Goal: Information Seeking & Learning: Learn about a topic

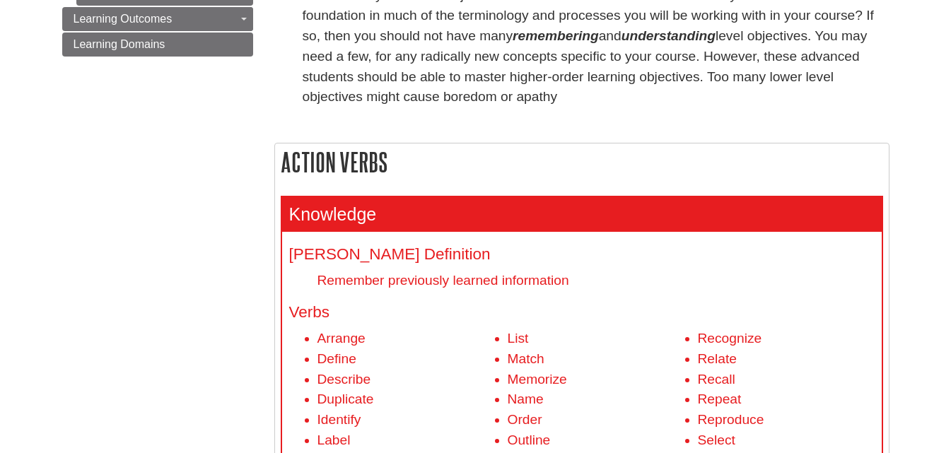
scroll to position [365, 0]
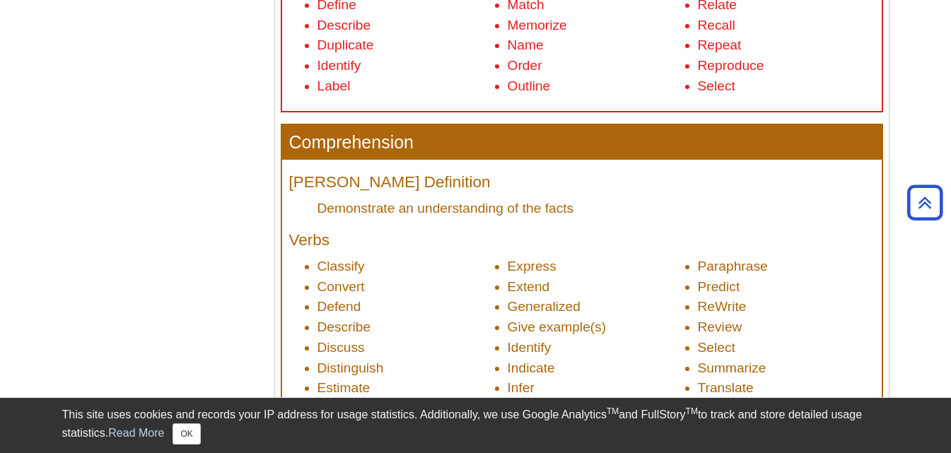
scroll to position [734, 0]
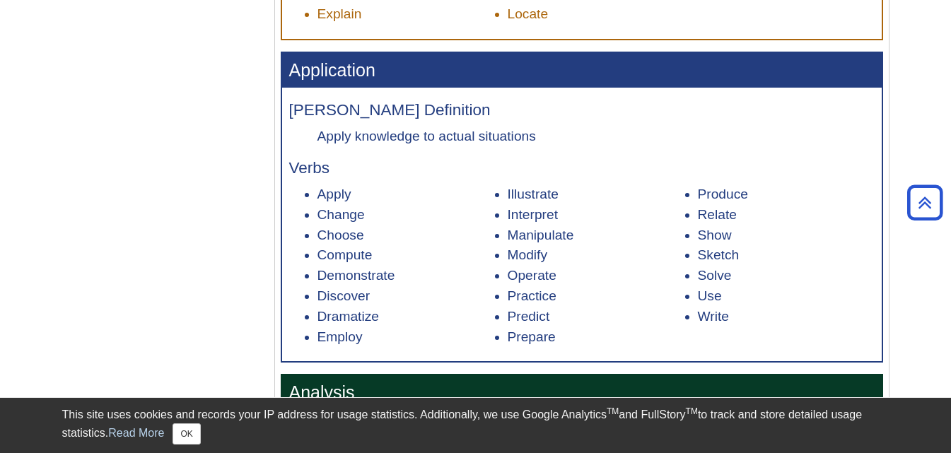
scroll to position [1115, 0]
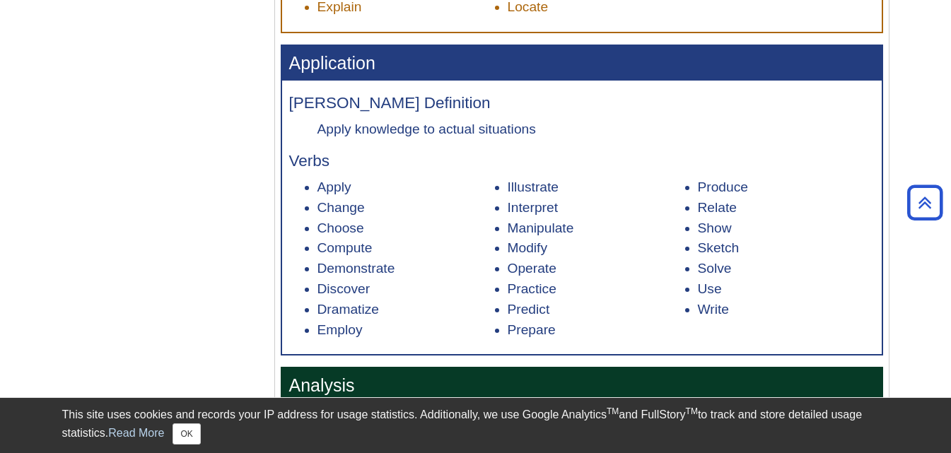
click at [85, 310] on div "Menu [PERSON_NAME] Taxonomy Bloom's Action Verbs About Action Verbs Verbs and P…" at bounding box center [476, 260] width 848 height 2435
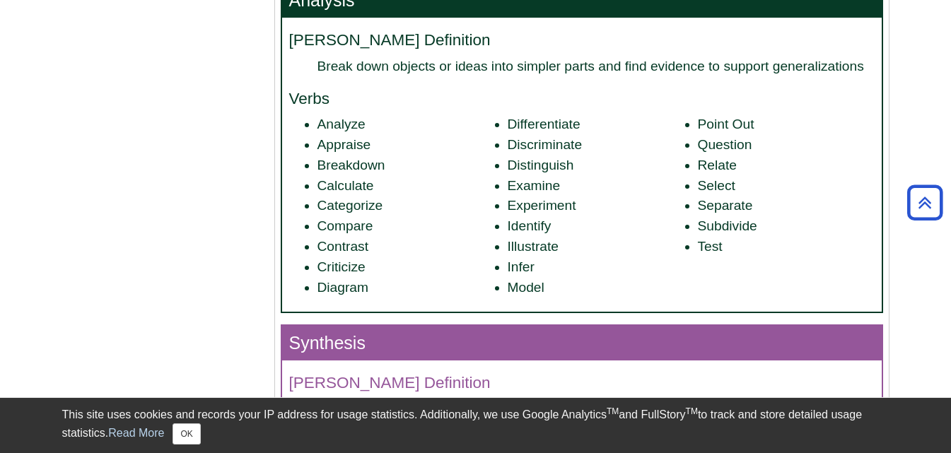
scroll to position [1504, 0]
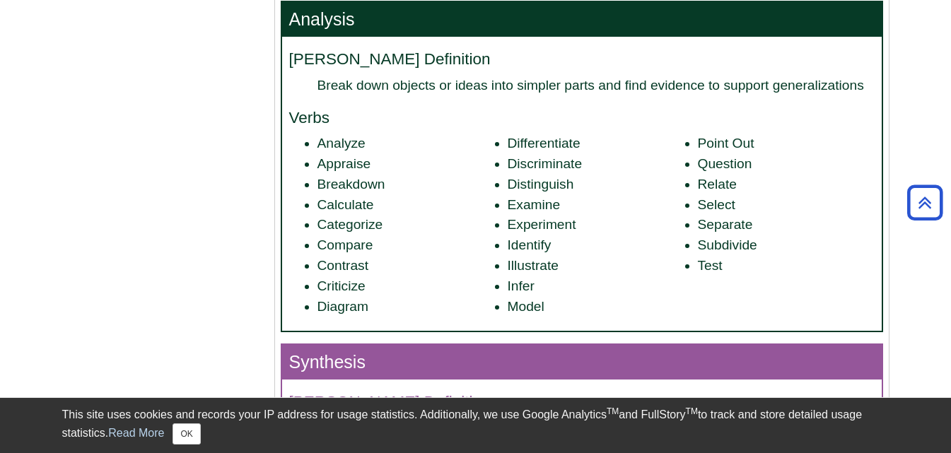
scroll to position [1481, 0]
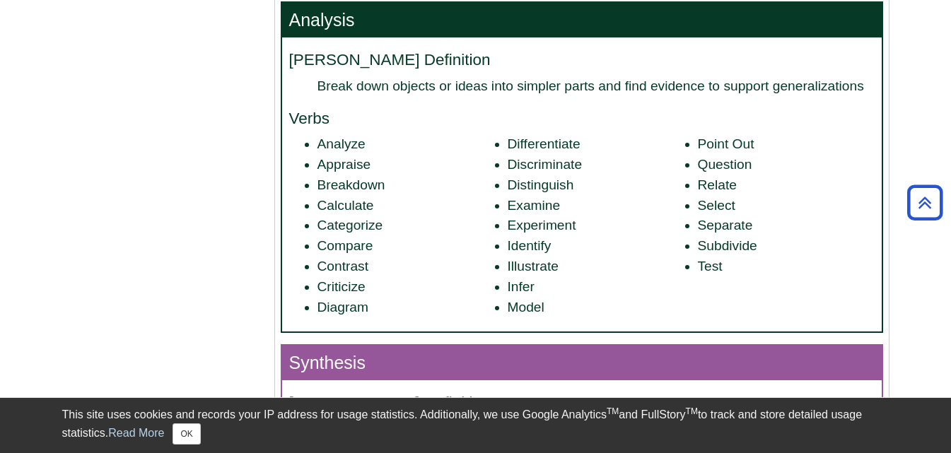
click at [58, 448] on aside "Library Chat This site uses cookies and records your IP address for usage stati…" at bounding box center [475, 425] width 951 height 56
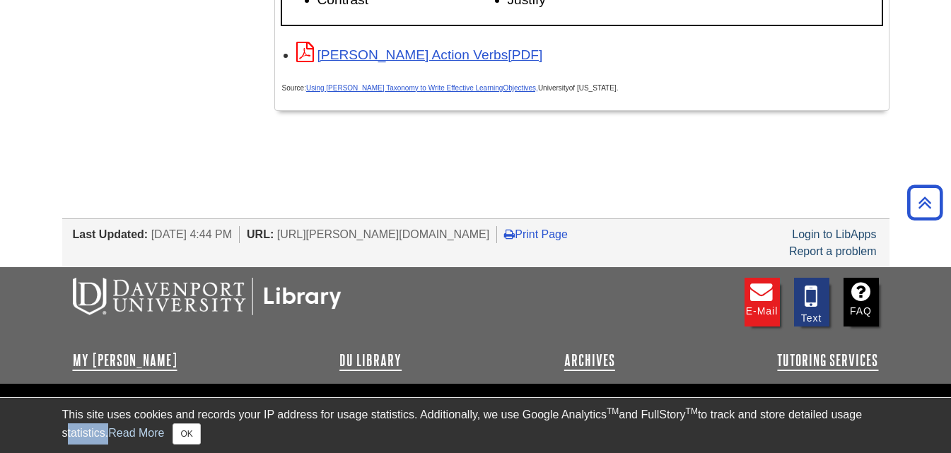
scroll to position [2513, 0]
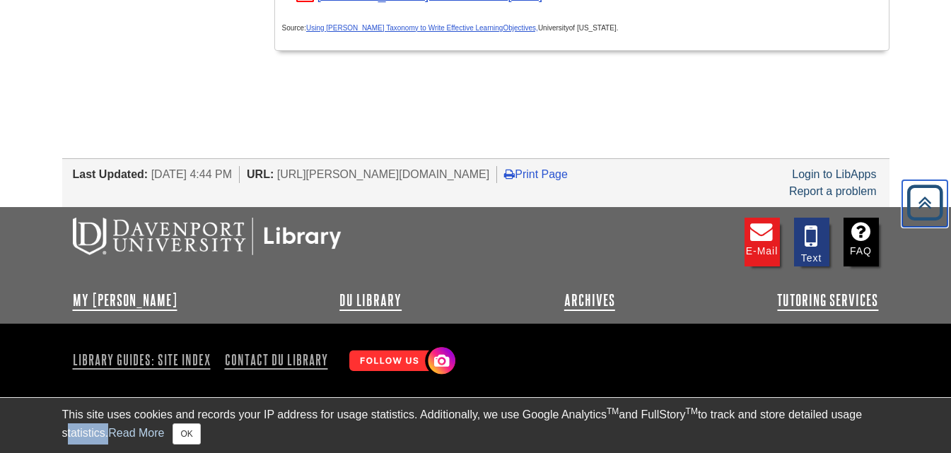
click at [920, 195] on icon "Back to Top" at bounding box center [924, 202] width 45 height 45
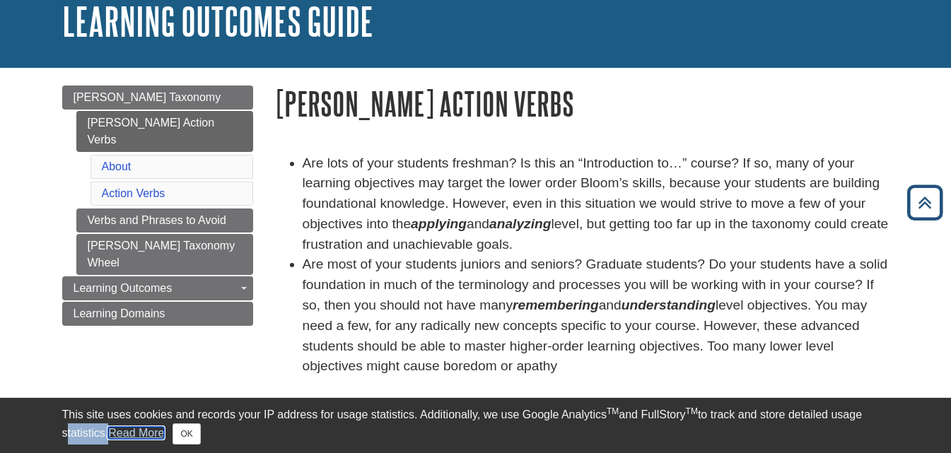
scroll to position [0, 0]
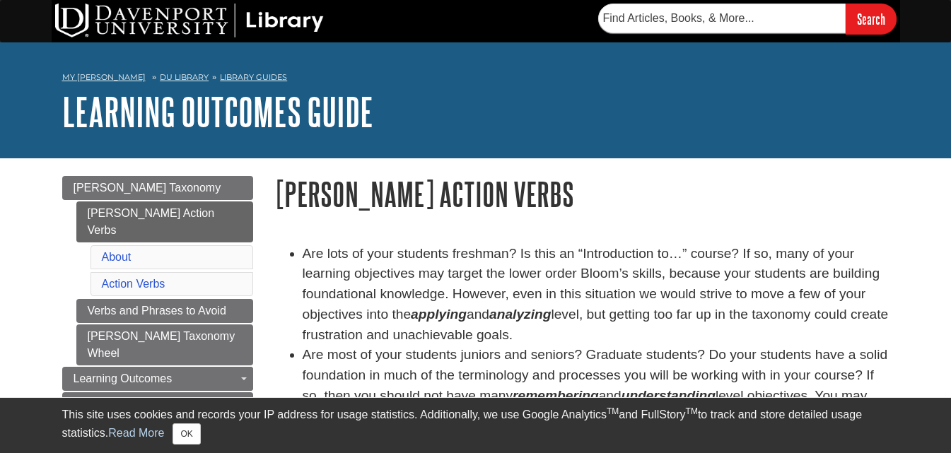
click at [802, 125] on h1 "Learning Outcomes Guide" at bounding box center [475, 111] width 827 height 42
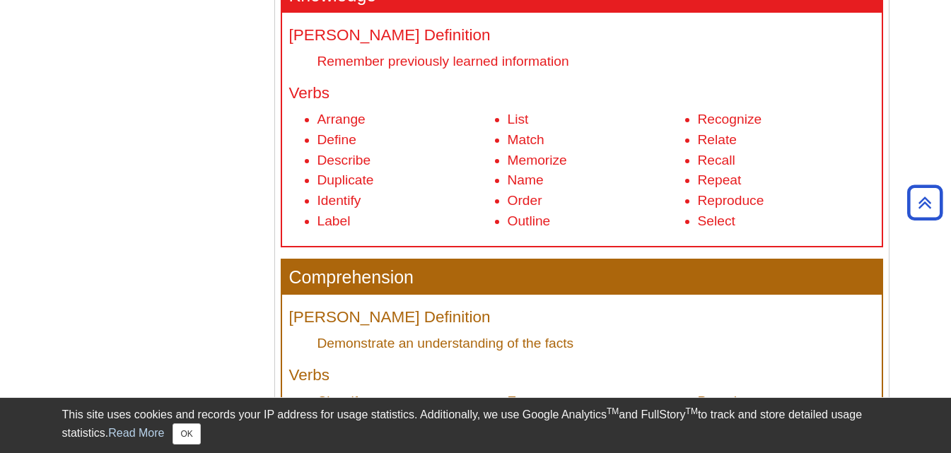
scroll to position [548, 0]
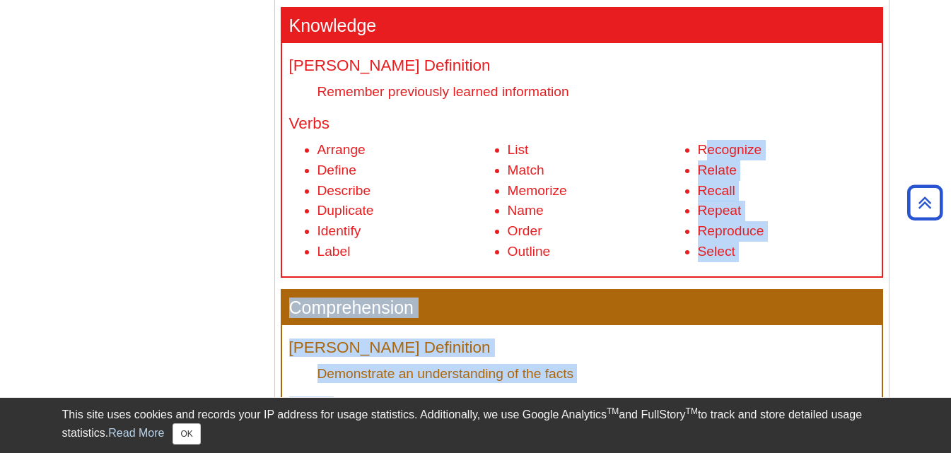
drag, startPoint x: 710, startPoint y: 147, endPoint x: 961, endPoint y: 20, distance: 280.4
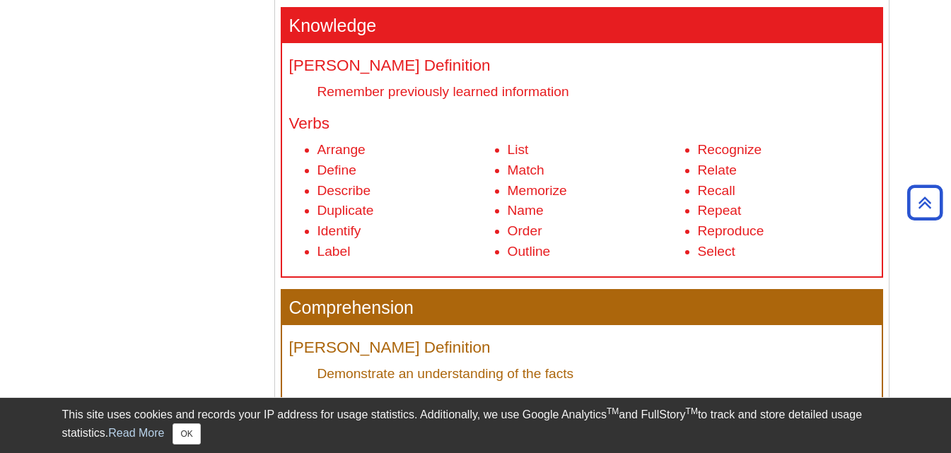
drag, startPoint x: 961, startPoint y: 0, endPoint x: 621, endPoint y: 204, distance: 395.6
click at [621, 204] on li "Name" at bounding box center [595, 211] width 177 height 20
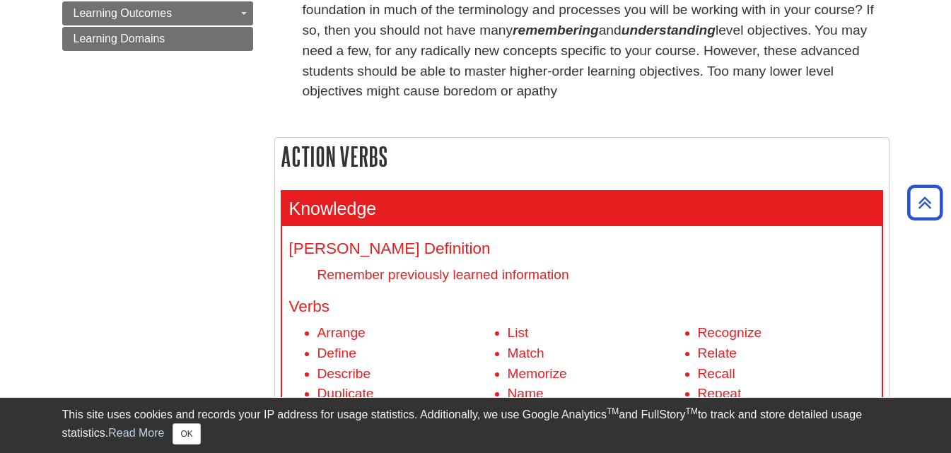
scroll to position [367, 0]
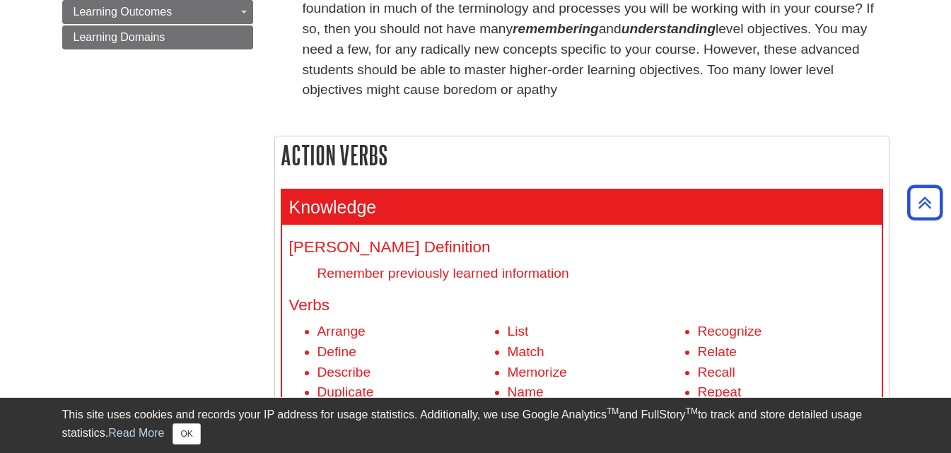
drag, startPoint x: 275, startPoint y: 153, endPoint x: 736, endPoint y: 382, distance: 514.6
copy div "Action Verbs Knowledge [PERSON_NAME] Definition Remember previously learned inf…"
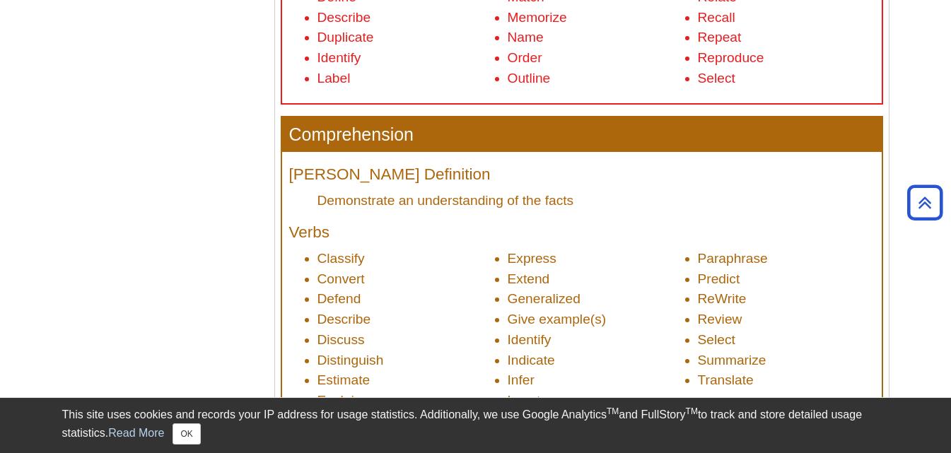
scroll to position [729, 0]
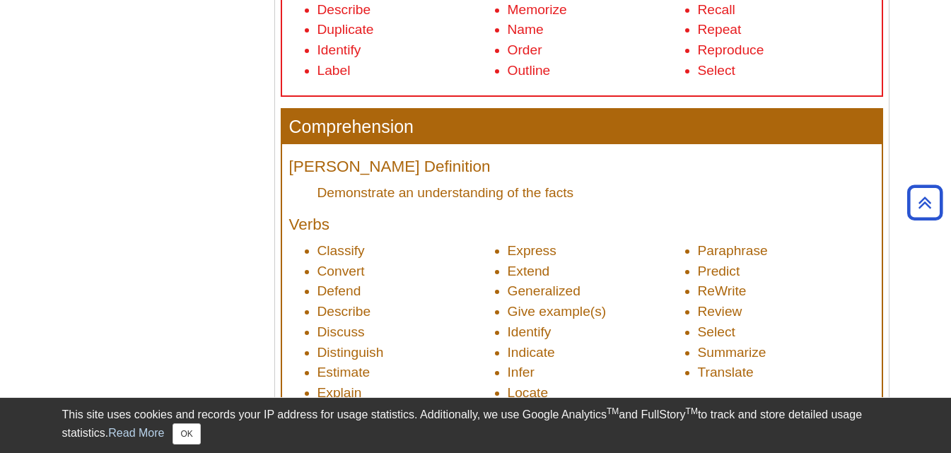
click at [426, 426] on div "This site uses cookies and records your IP address for usage statistics. Additi…" at bounding box center [475, 425] width 827 height 38
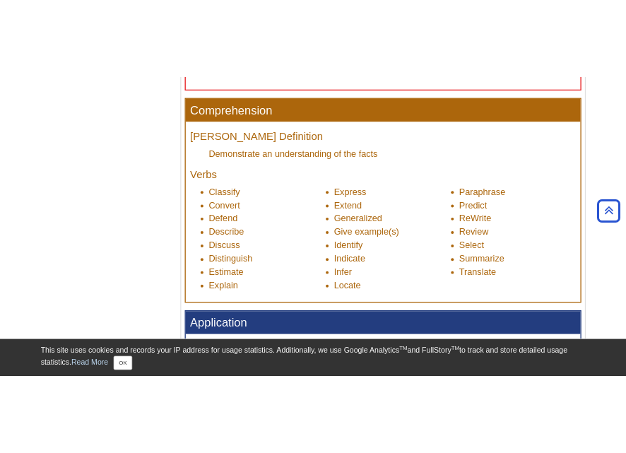
scroll to position [813, 0]
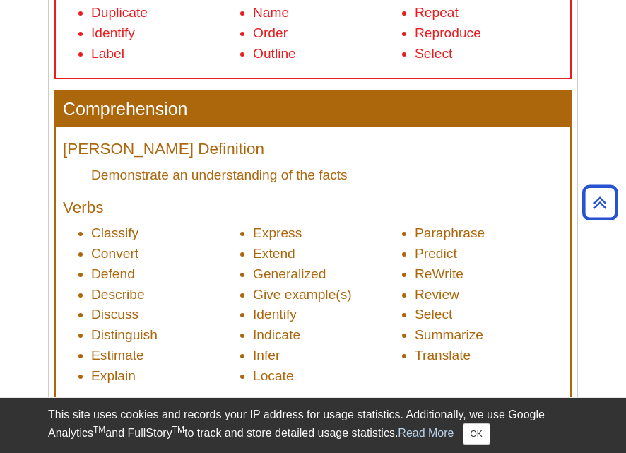
scroll to position [855, 0]
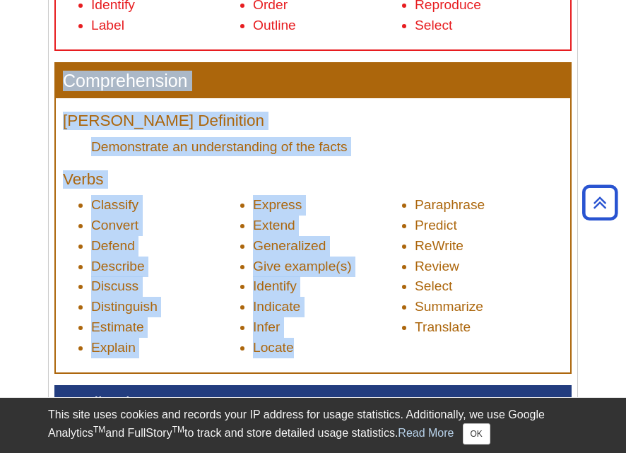
drag, startPoint x: 333, startPoint y: 347, endPoint x: 67, endPoint y: 64, distance: 388.0
copy div "Comprehension Bloom's Definition Demonstrate an understanding of the facts Verb…"
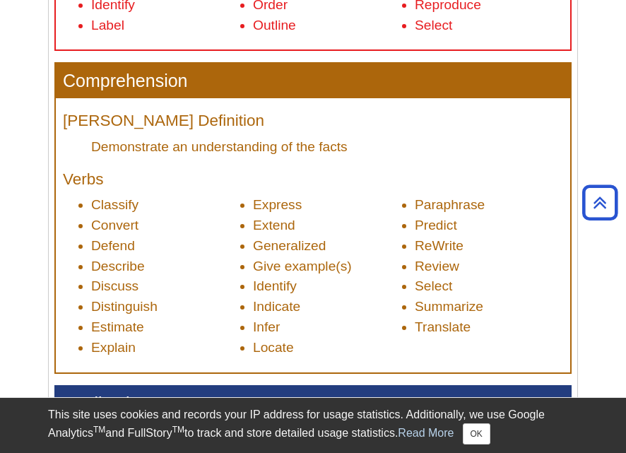
click at [415, 199] on li "Paraphrase" at bounding box center [489, 205] width 148 height 20
drag, startPoint x: 404, startPoint y: 198, endPoint x: 433, endPoint y: 229, distance: 42.5
click at [433, 229] on ul "Classify Convert Defend Describe Discuss Distinguish Estimate Explain Express E…" at bounding box center [313, 276] width 500 height 163
click at [475, 326] on li "Translate" at bounding box center [489, 327] width 148 height 20
click at [477, 325] on li "Translate" at bounding box center [489, 327] width 148 height 20
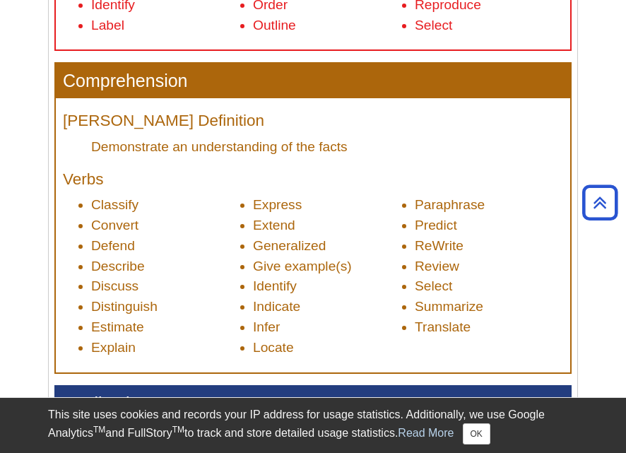
drag, startPoint x: 476, startPoint y: 326, endPoint x: 401, endPoint y: 210, distance: 138.0
click at [401, 210] on li "Express" at bounding box center [327, 205] width 148 height 20
click at [410, 205] on ul "Classify Convert Defend Describe Discuss Distinguish Estimate Explain Express E…" at bounding box center [313, 276] width 500 height 163
click at [411, 204] on ul "Classify Convert Defend Describe Discuss Distinguish Estimate Explain Express E…" at bounding box center [313, 276] width 500 height 163
drag, startPoint x: 412, startPoint y: 204, endPoint x: 436, endPoint y: 240, distance: 43.3
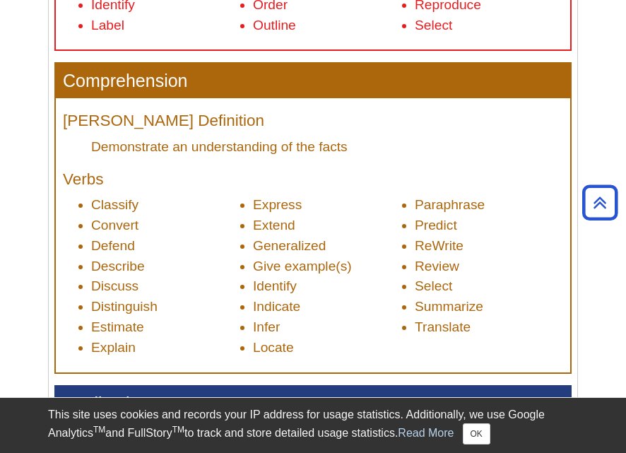
click at [413, 201] on ul "Classify Convert Defend Describe Discuss Distinguish Estimate Explain Express E…" at bounding box center [313, 276] width 500 height 163
drag, startPoint x: 413, startPoint y: 201, endPoint x: 429, endPoint y: 228, distance: 30.8
click at [429, 228] on ul "Classify Convert Defend Describe Discuss Distinguish Estimate Explain Express E…" at bounding box center [313, 276] width 500 height 163
drag, startPoint x: 429, startPoint y: 228, endPoint x: 395, endPoint y: 177, distance: 61.2
click at [395, 177] on h4 "Verbs" at bounding box center [313, 180] width 500 height 18
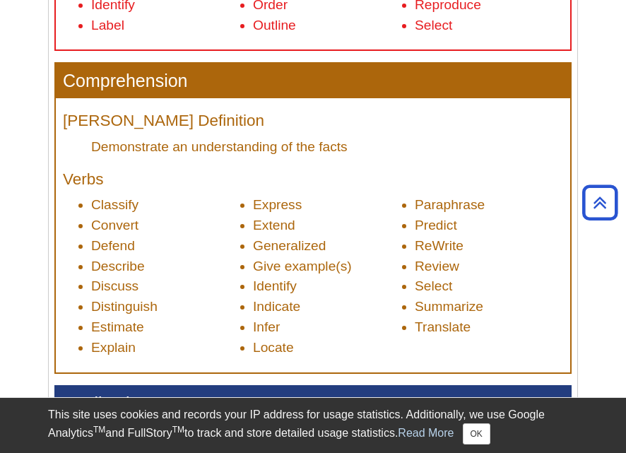
click at [416, 202] on li "Paraphrase" at bounding box center [489, 205] width 148 height 20
drag, startPoint x: 415, startPoint y: 195, endPoint x: 435, endPoint y: 221, distance: 33.2
click at [416, 195] on li "Paraphrase" at bounding box center [489, 205] width 148 height 20
drag, startPoint x: 435, startPoint y: 221, endPoint x: 418, endPoint y: 225, distance: 17.3
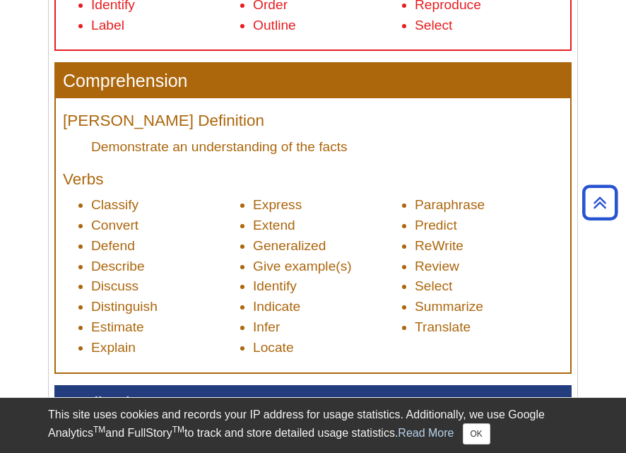
drag, startPoint x: 418, startPoint y: 225, endPoint x: 391, endPoint y: 194, distance: 41.0
click at [391, 194] on div "Bloom's Definition Demonstrate an understanding of the facts Verbs Classify Con…" at bounding box center [313, 235] width 515 height 274
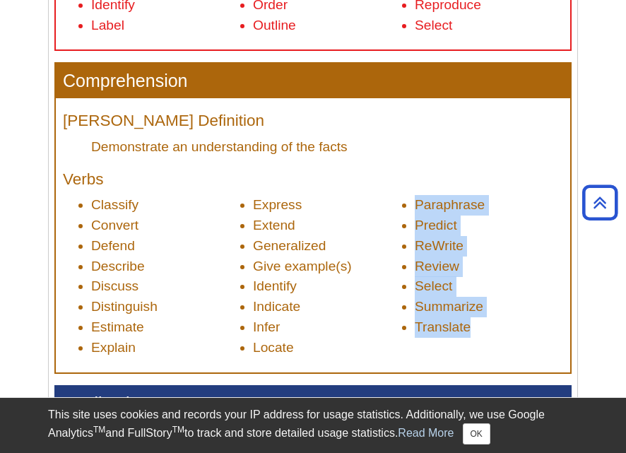
drag, startPoint x: 413, startPoint y: 201, endPoint x: 488, endPoint y: 332, distance: 151.3
click at [488, 332] on ul "Classify Convert Defend Describe Discuss Distinguish Estimate Explain Express E…" at bounding box center [313, 276] width 500 height 163
copy ul "Paraphrase Predict ReWrite Review Select Summarize Translate"
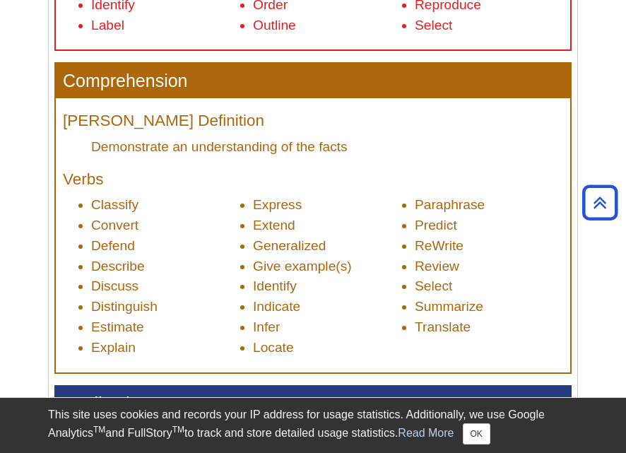
drag, startPoint x: 616, startPoint y: 406, endPoint x: 610, endPoint y: 432, distance: 26.2
click at [610, 432] on aside "Library Chat This site uses cookies and records your IP address for usage stati…" at bounding box center [313, 425] width 626 height 56
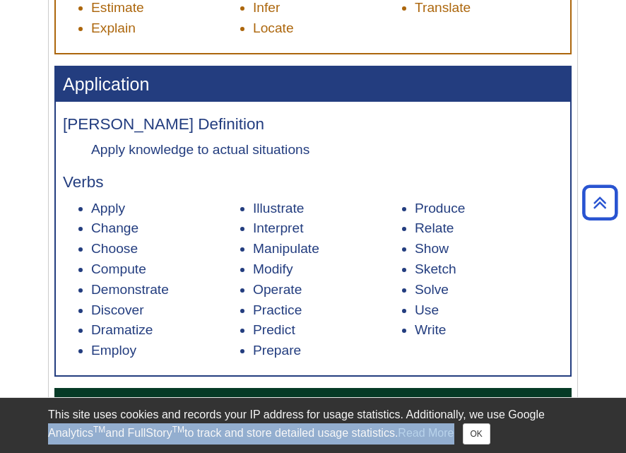
scroll to position [1192, 0]
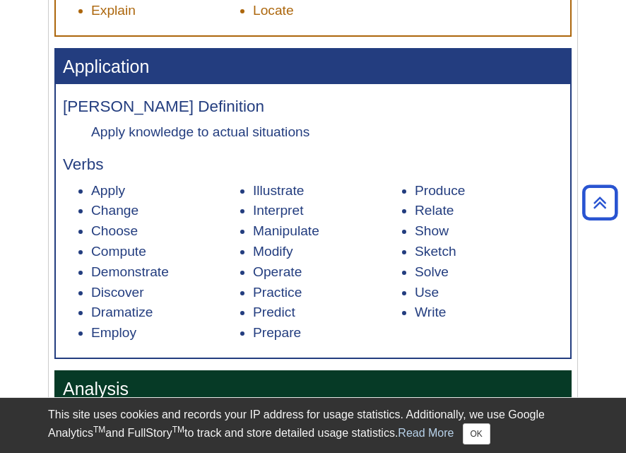
click at [69, 158] on h4 "Verbs" at bounding box center [313, 165] width 500 height 18
click at [58, 74] on h3 "Application" at bounding box center [313, 66] width 515 height 35
drag, startPoint x: 58, startPoint y: 72, endPoint x: 104, endPoint y: 112, distance: 60.6
click at [104, 112] on div "Application Bloom's Definition Apply knowledge to actual situations Verbs Apply…" at bounding box center [313, 203] width 515 height 308
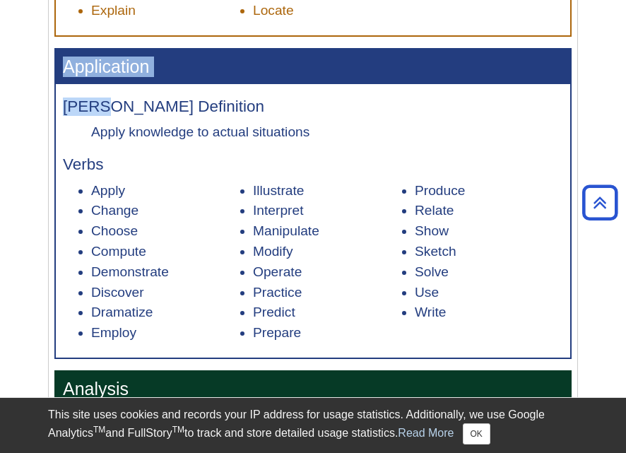
click at [104, 115] on h4 "[PERSON_NAME] Definition" at bounding box center [313, 107] width 500 height 18
click at [105, 115] on h4 "[PERSON_NAME] Definition" at bounding box center [313, 107] width 500 height 18
click at [105, 117] on dl "Bloom's Definition Apply knowledge to actual situations" at bounding box center [313, 120] width 500 height 44
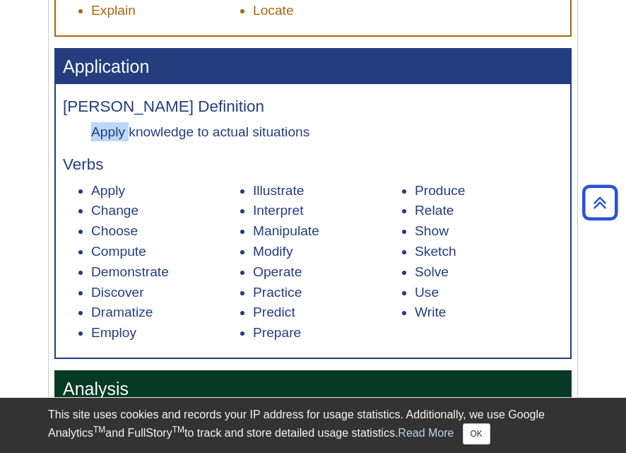
click at [105, 117] on dl "Bloom's Definition Apply knowledge to actual situations" at bounding box center [313, 120] width 500 height 44
click at [66, 61] on h3 "Application" at bounding box center [313, 66] width 515 height 35
click at [66, 69] on h3 "Application" at bounding box center [313, 66] width 515 height 35
drag, startPoint x: 66, startPoint y: 69, endPoint x: 76, endPoint y: 81, distance: 15.6
click at [76, 81] on h3 "Application" at bounding box center [313, 66] width 515 height 35
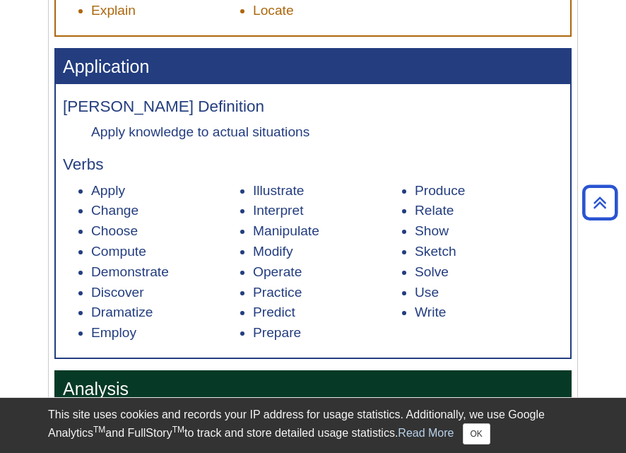
drag, startPoint x: 135, startPoint y: 112, endPoint x: 76, endPoint y: 71, distance: 72.0
drag, startPoint x: 76, startPoint y: 71, endPoint x: 67, endPoint y: 66, distance: 10.4
click at [67, 66] on h3 "Application" at bounding box center [313, 66] width 515 height 35
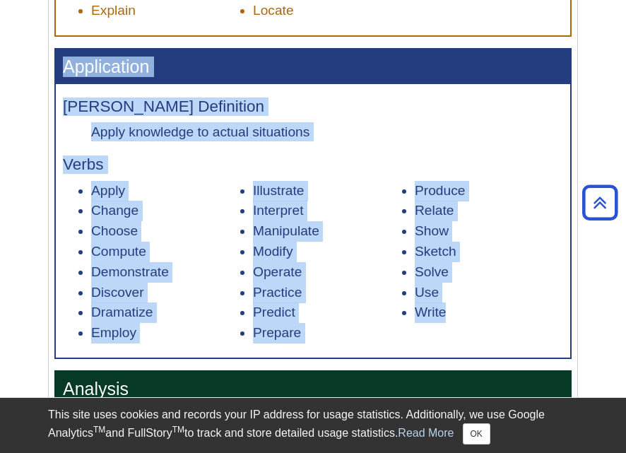
drag, startPoint x: 67, startPoint y: 67, endPoint x: 461, endPoint y: 332, distance: 474.6
click at [461, 332] on div "Application Bloom's Definition Apply knowledge to actual situations Verbs Apply…" at bounding box center [313, 203] width 515 height 308
copy div "Application Bloom's Definition Apply knowledge to actual situations Verbs Apply…"
click at [465, 294] on li "Use" at bounding box center [489, 293] width 148 height 20
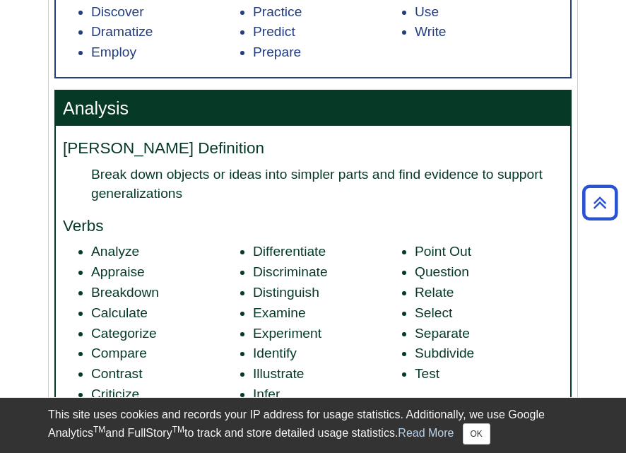
scroll to position [1520, 0]
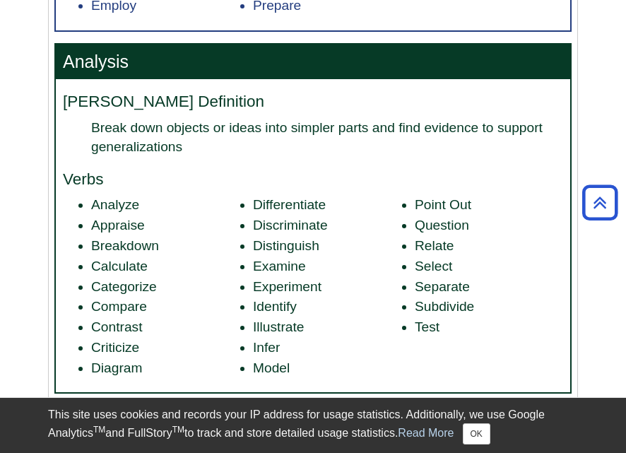
click at [64, 60] on h3 "Analysis" at bounding box center [313, 62] width 515 height 35
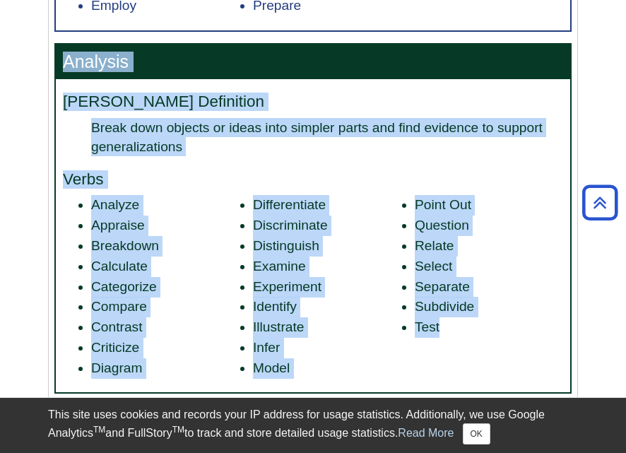
drag, startPoint x: 64, startPoint y: 60, endPoint x: 479, endPoint y: 334, distance: 496.7
click at [479, 334] on div "Analysis Bloom's Definition Break down objects or ideas into simpler parts and …" at bounding box center [313, 219] width 515 height 348
copy div "Analysis Bloom's Definition Break down objects or ideas into simpler parts and …"
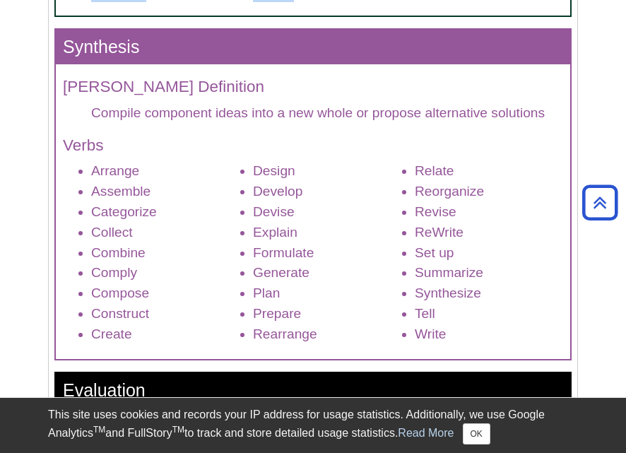
scroll to position [1915, 0]
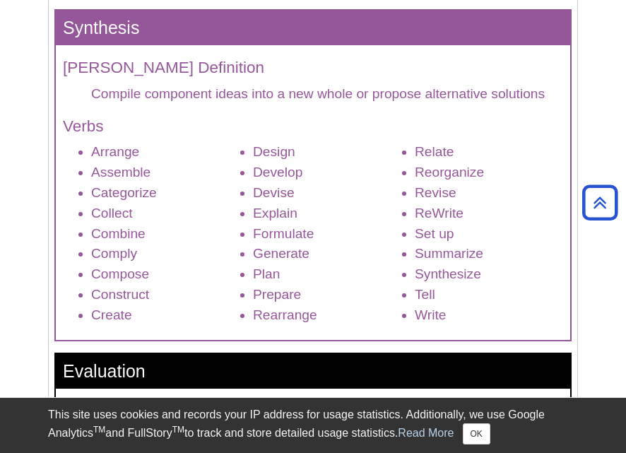
click at [61, 23] on h3 "Synthesis" at bounding box center [313, 28] width 515 height 35
drag, startPoint x: 53, startPoint y: 25, endPoint x: 74, endPoint y: 14, distance: 23.7
click at [74, 14] on h3 "Synthesis" at bounding box center [313, 28] width 515 height 35
click at [64, 19] on h3 "Synthesis" at bounding box center [313, 28] width 515 height 35
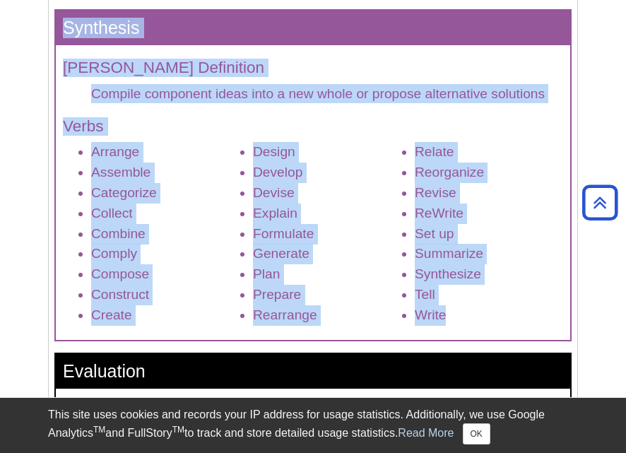
drag, startPoint x: 64, startPoint y: 19, endPoint x: 500, endPoint y: 307, distance: 521.8
click at [500, 307] on div "Synthesis Bloom's Definition Compile component ideas into a new whole or propos…" at bounding box center [313, 175] width 515 height 329
copy div "Synthesis Bloom's Definition Compile component ideas into a new whole or propos…"
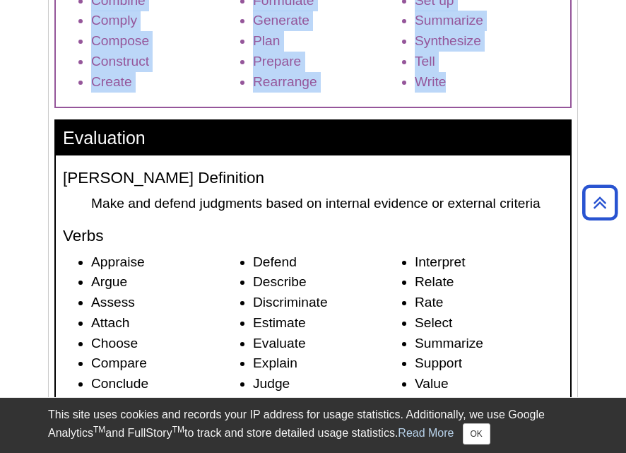
scroll to position [2170, 0]
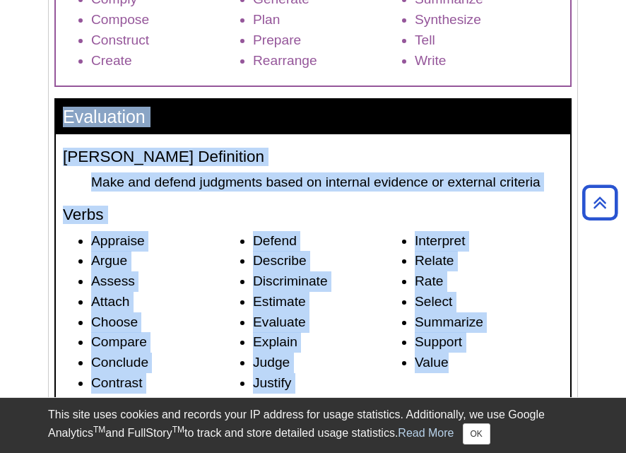
drag, startPoint x: 64, startPoint y: 117, endPoint x: 483, endPoint y: 361, distance: 485.3
click at [483, 361] on div "Evaluation Bloom's Definition Make and defend judgments based on internal evide…" at bounding box center [313, 254] width 515 height 308
copy div "Evaluation Bloom's Definition Make and defend judgments based on internal evide…"
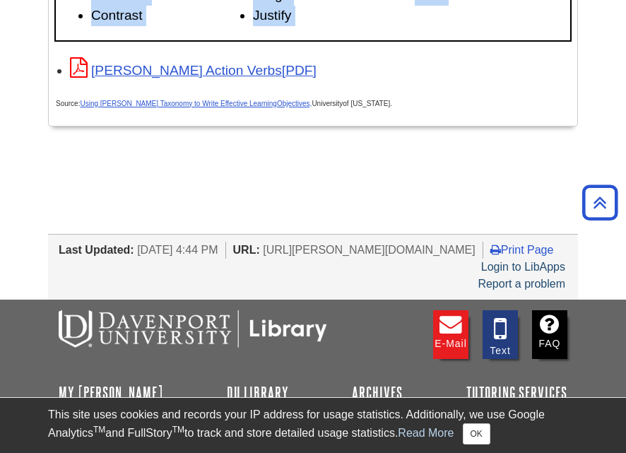
scroll to position [2647, 0]
